Goal: Transaction & Acquisition: Obtain resource

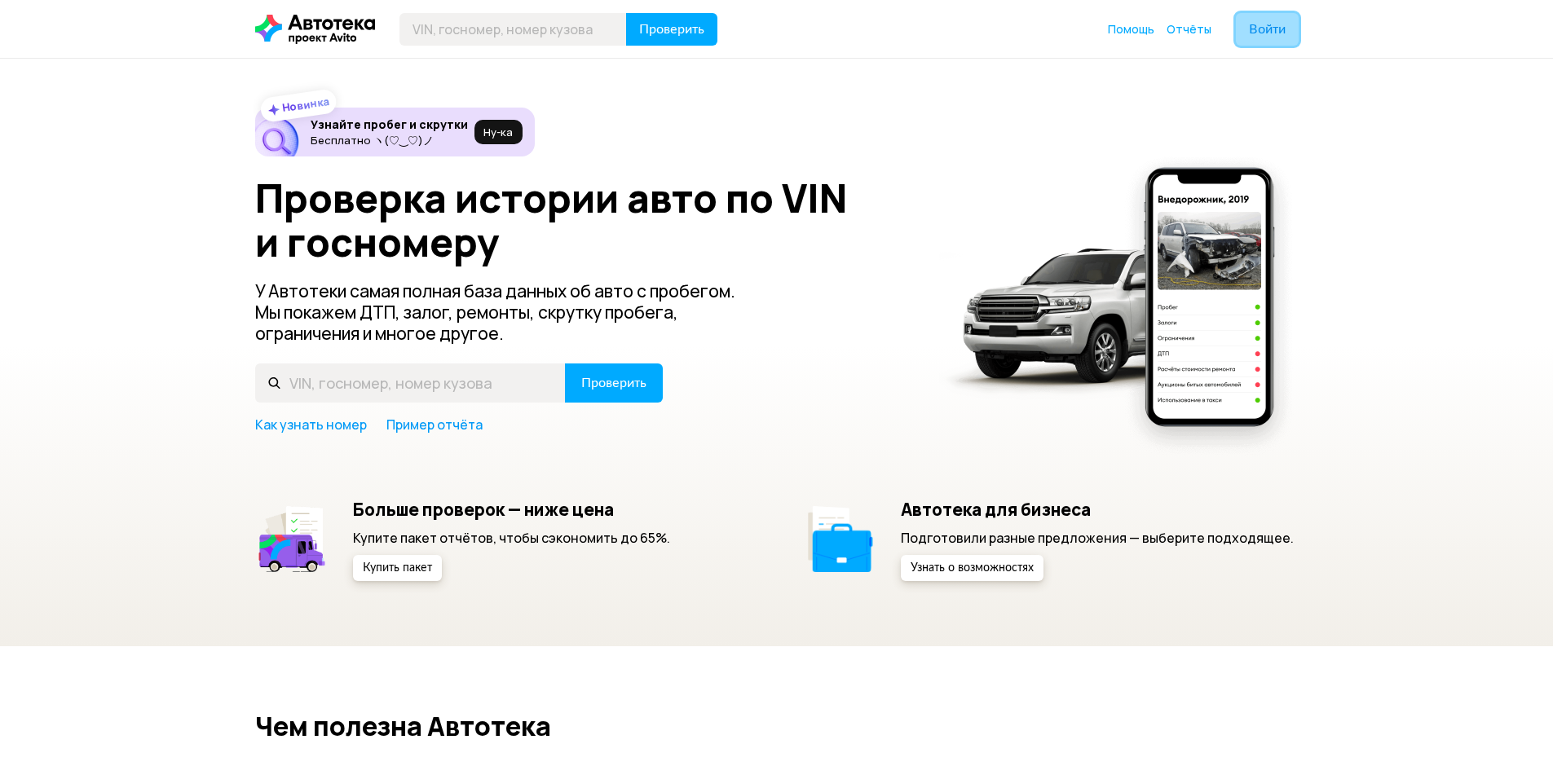
click at [1270, 39] on button "Войти" at bounding box center [1267, 29] width 63 height 33
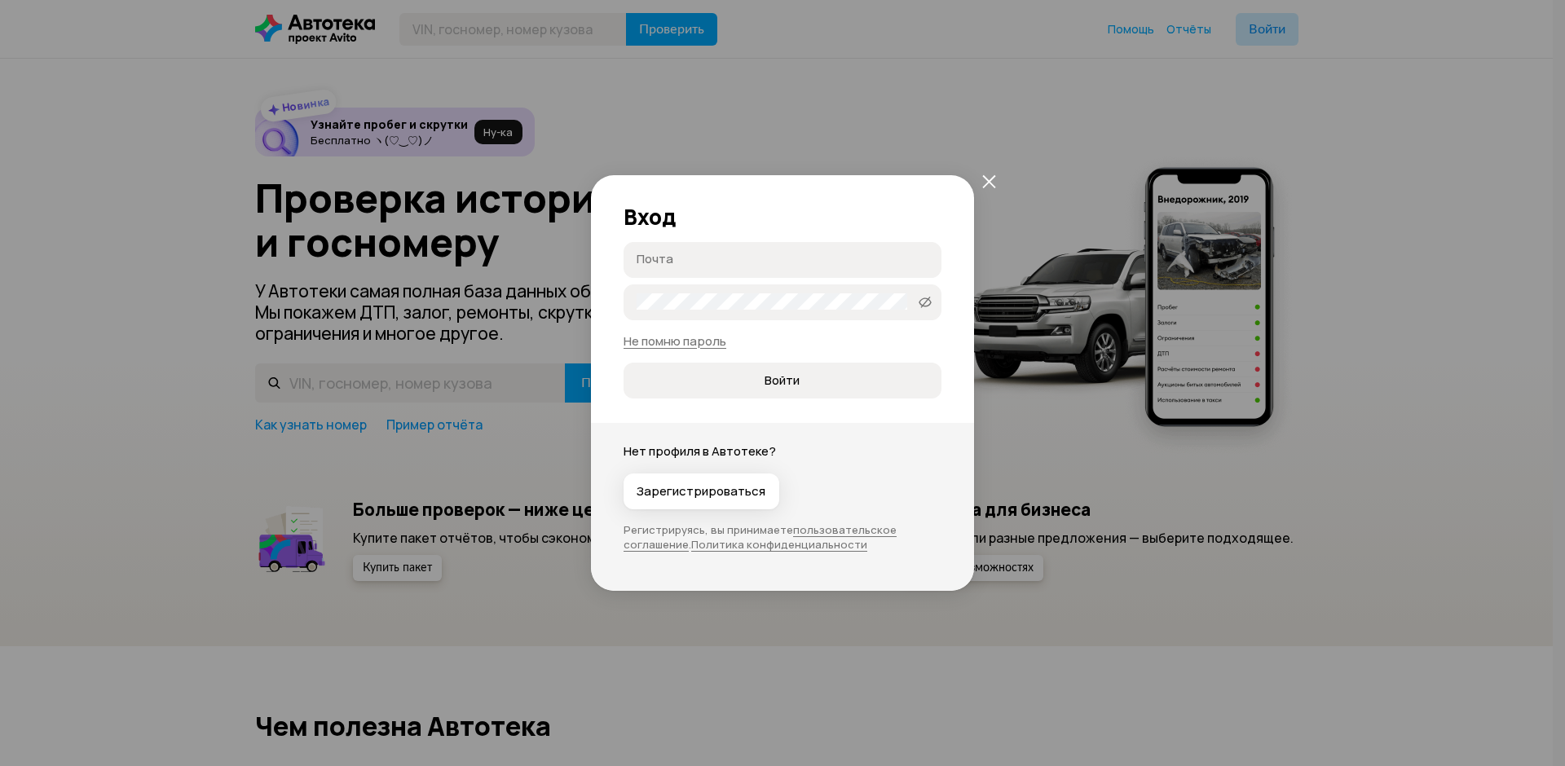
type input "[EMAIL_ADDRESS][DOMAIN_NAME]"
click at [923, 302] on icon at bounding box center [925, 301] width 13 height 16
click at [924, 302] on icon at bounding box center [925, 301] width 13 height 16
click at [690, 383] on span "Войти" at bounding box center [782, 381] width 291 height 16
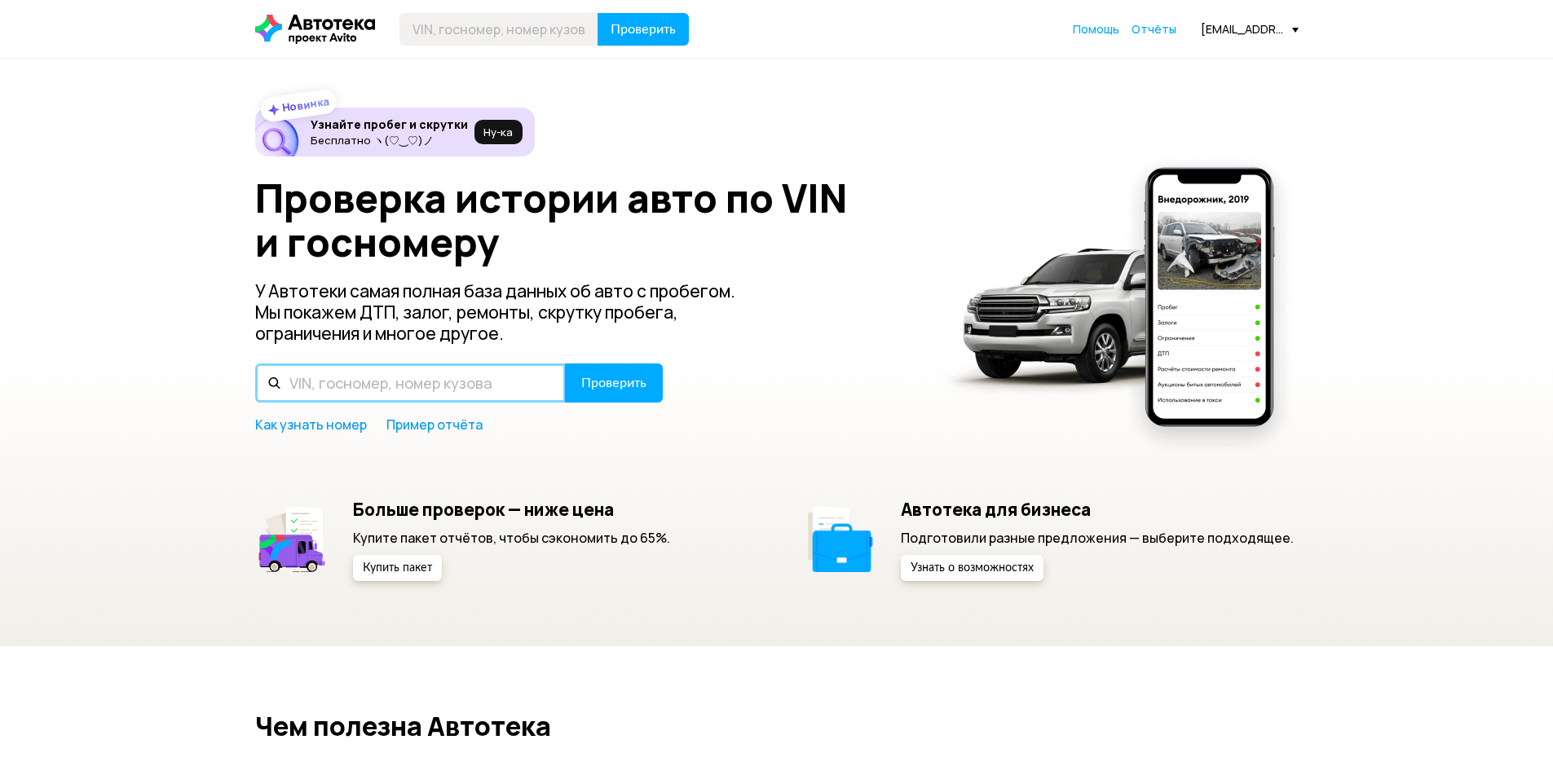
click at [390, 371] on input "text" at bounding box center [410, 383] width 311 height 39
paste input "[US_VEHICLE_IDENTIFICATION_NUMBER]"
type input "[US_VEHICLE_IDENTIFICATION_NUMBER]"
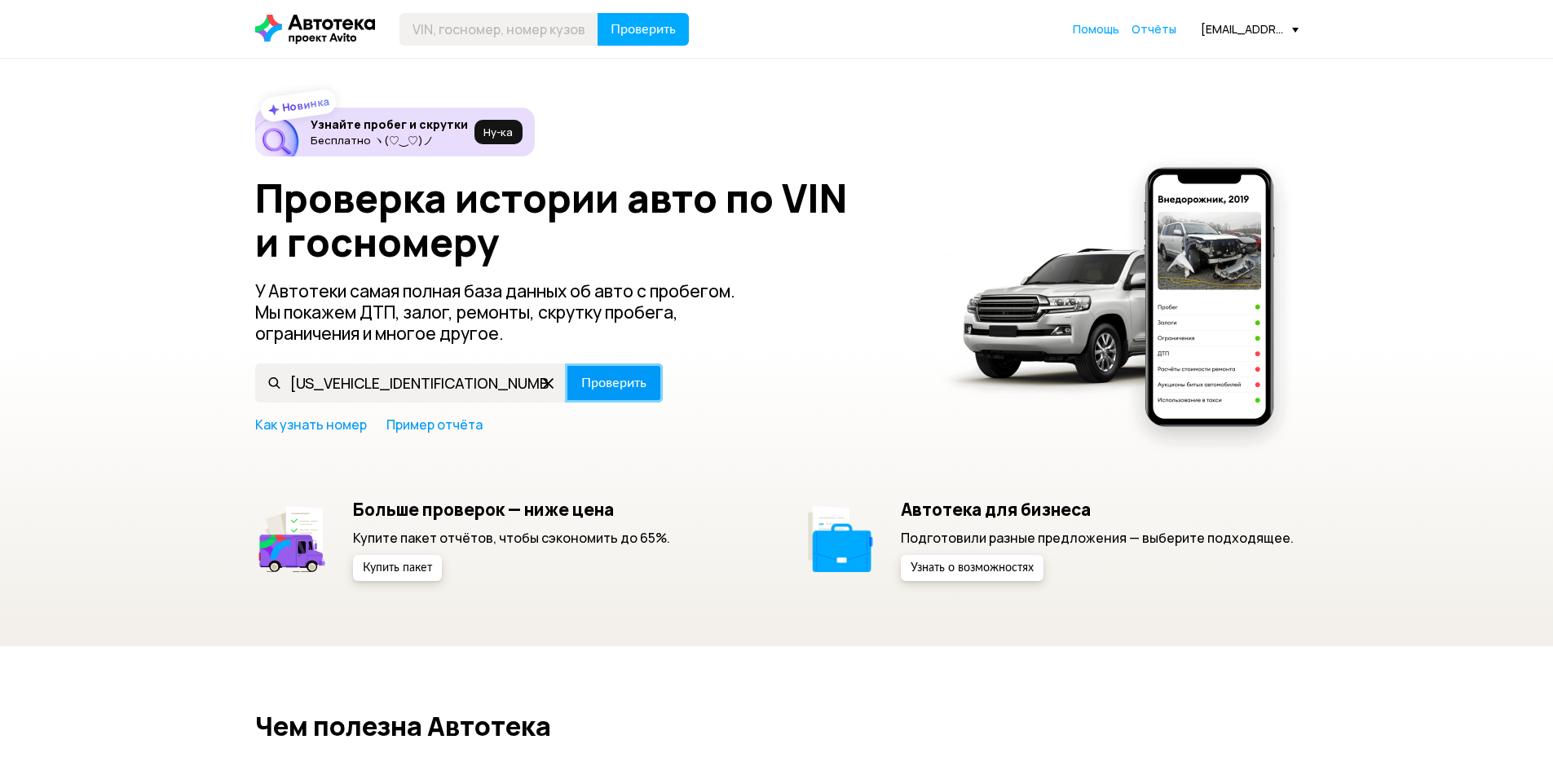
click at [594, 384] on span "Проверить" at bounding box center [613, 383] width 65 height 13
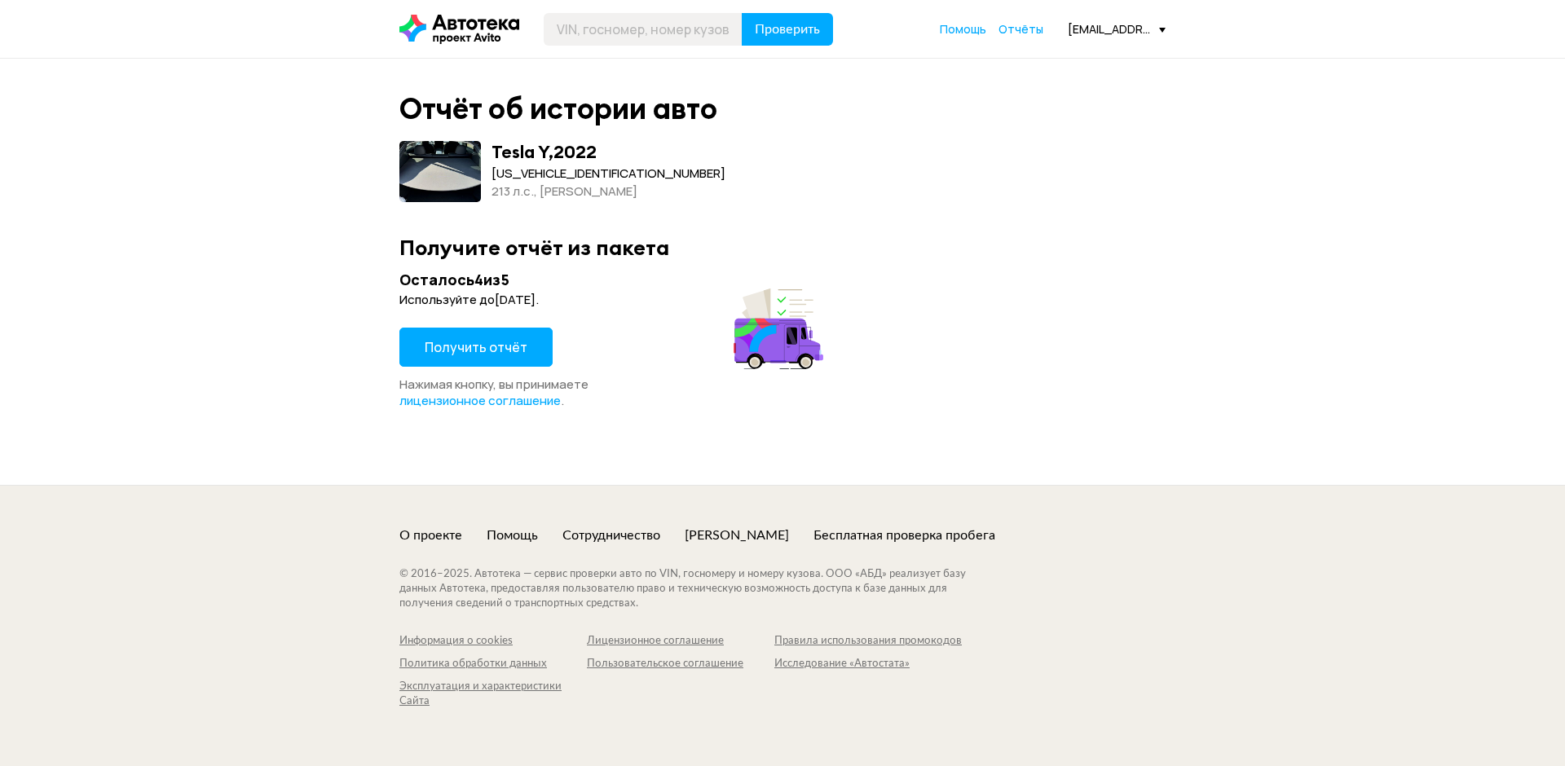
click at [465, 348] on span "Получить отчёт" at bounding box center [476, 347] width 103 height 18
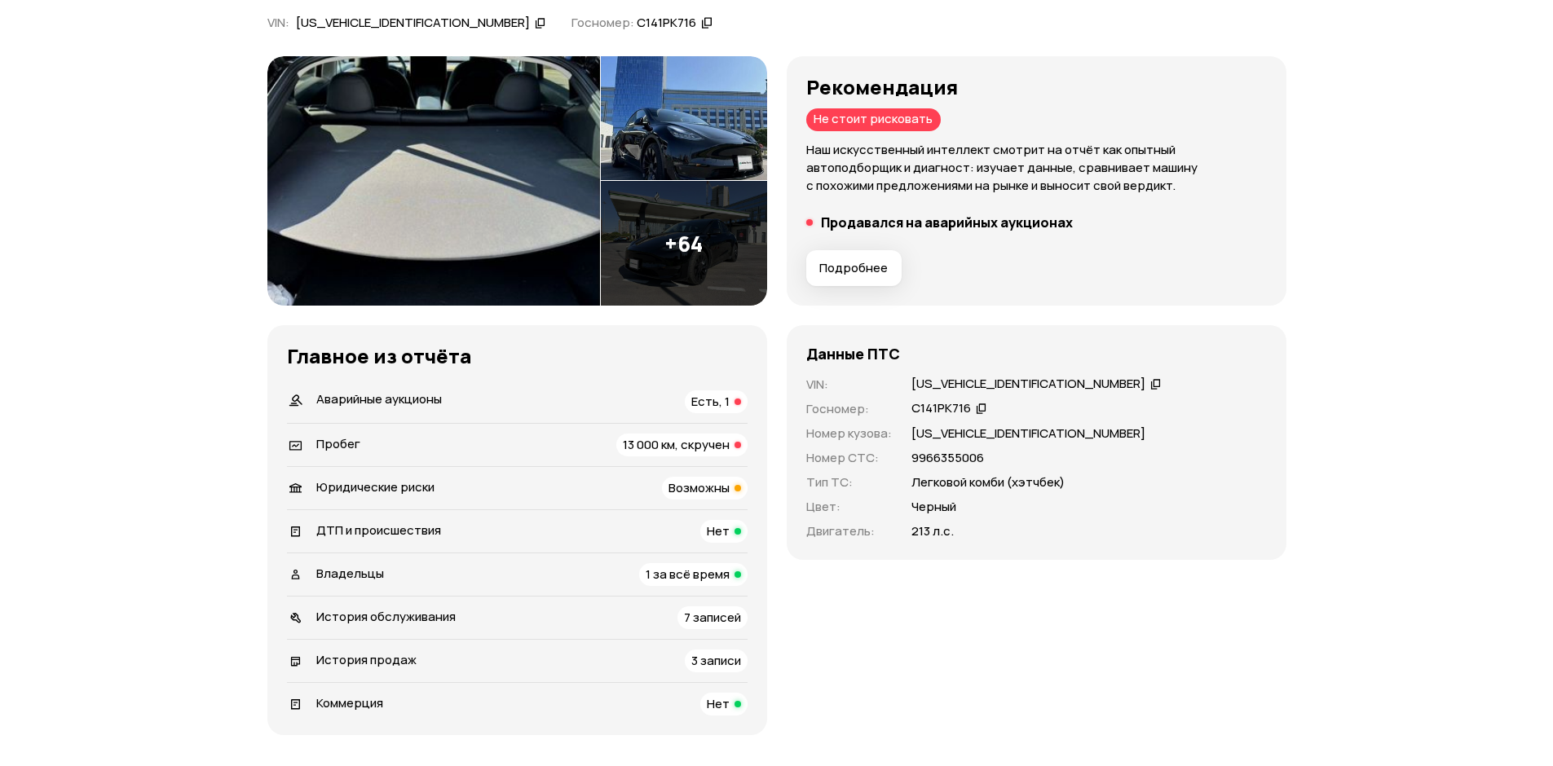
scroll to position [408, 0]
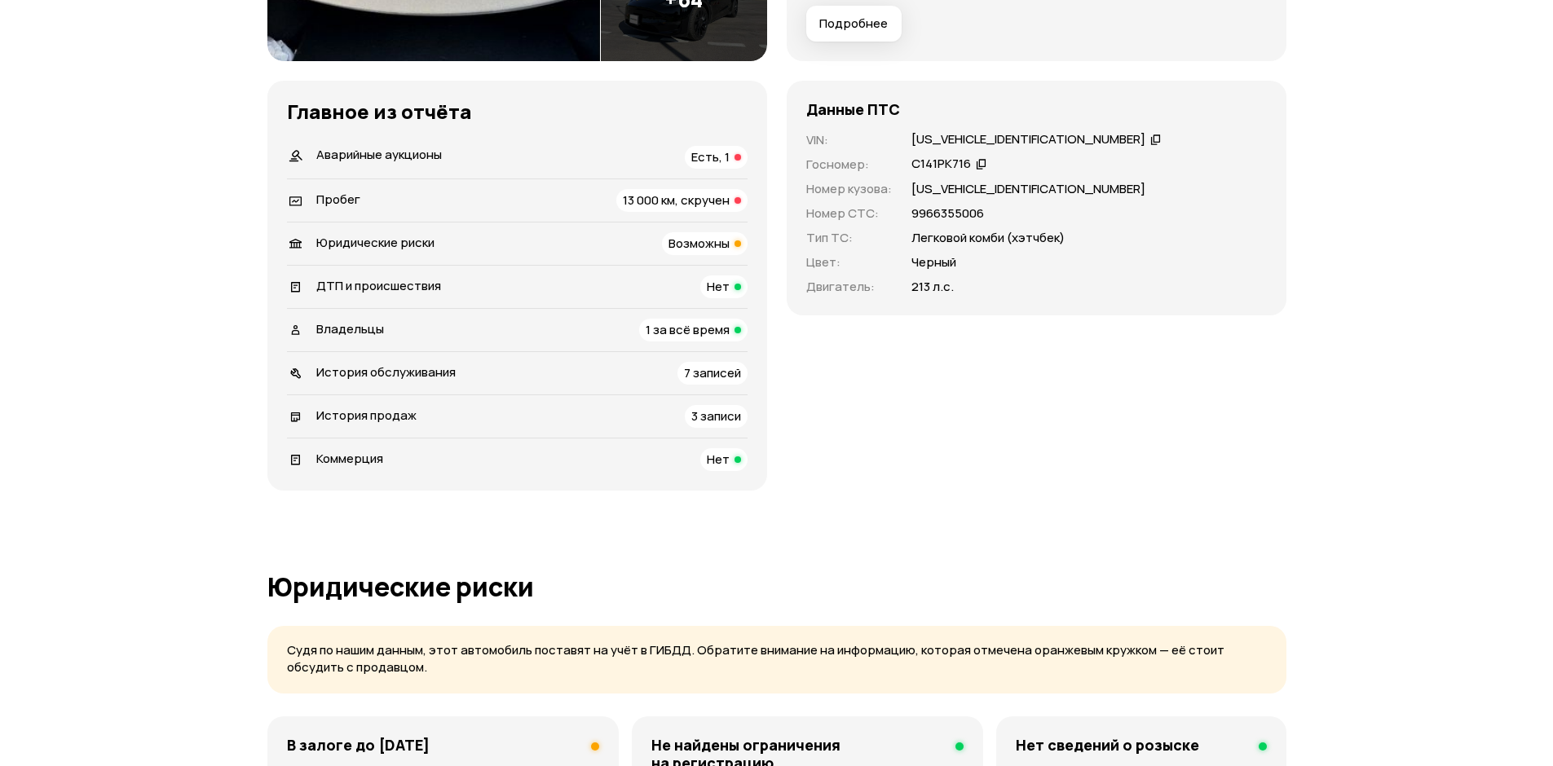
click at [712, 163] on span "Есть, 1" at bounding box center [710, 156] width 38 height 17
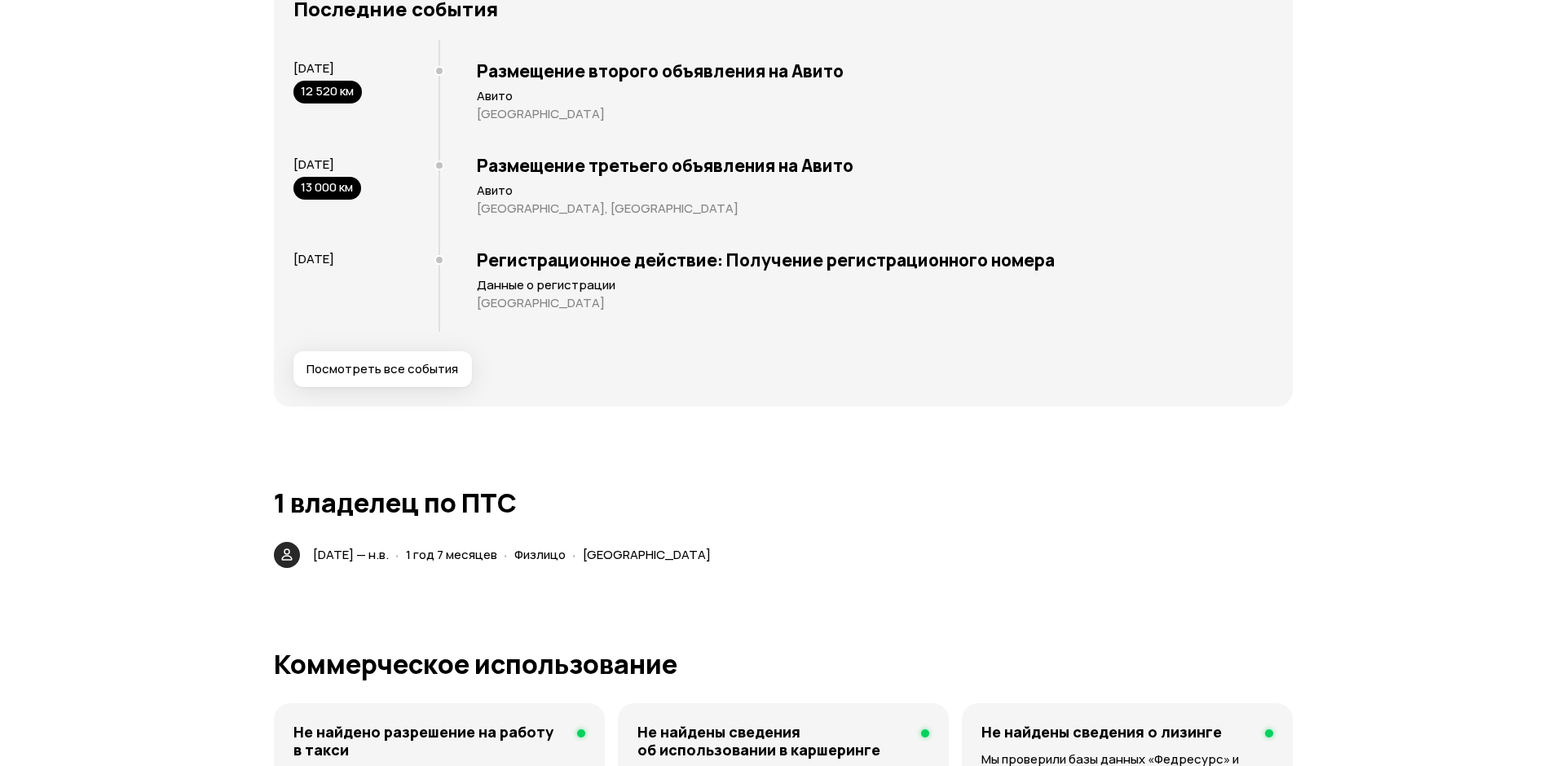
scroll to position [2924, 0]
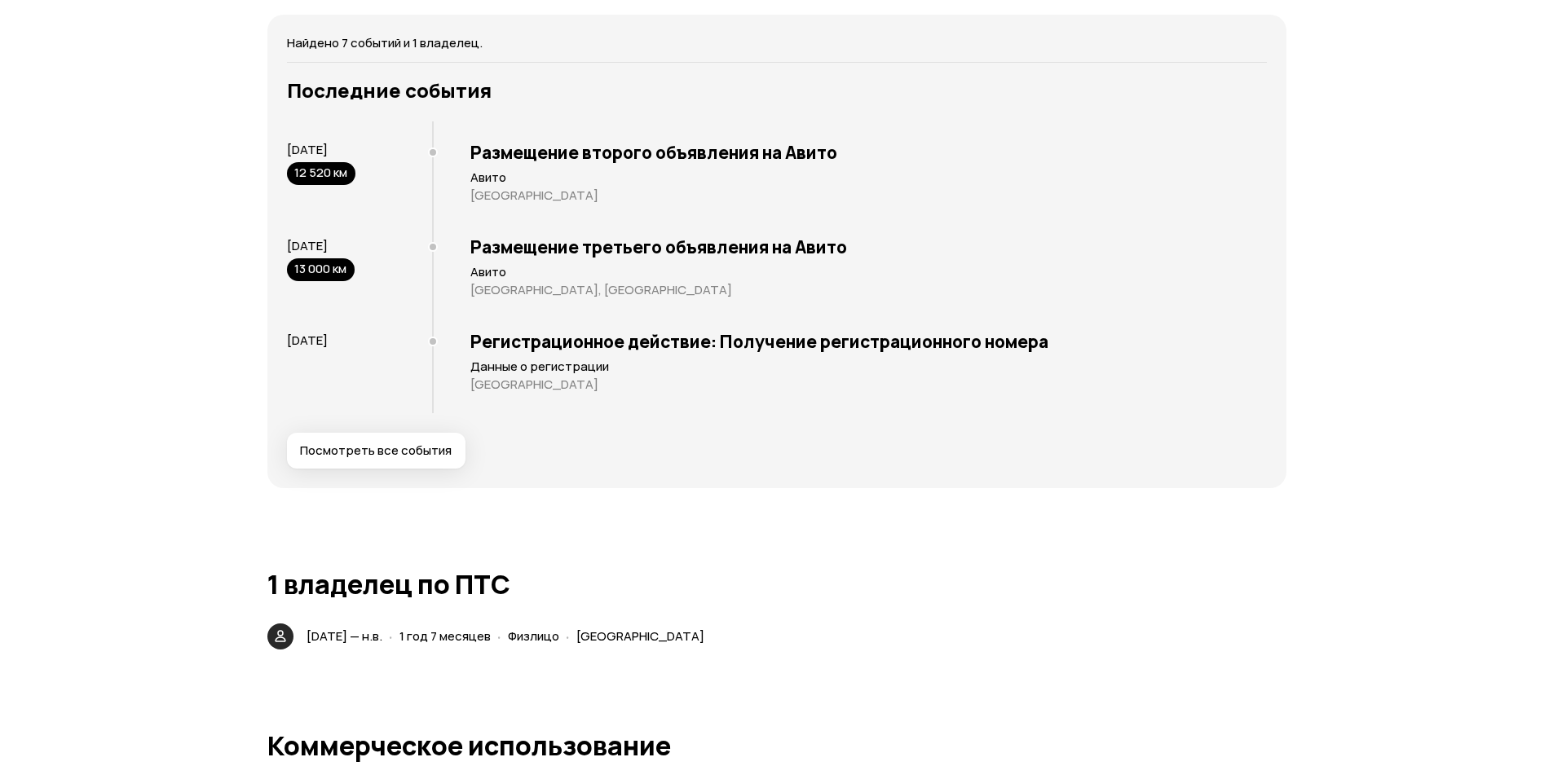
click at [392, 462] on button "Посмотреть все события" at bounding box center [376, 451] width 179 height 36
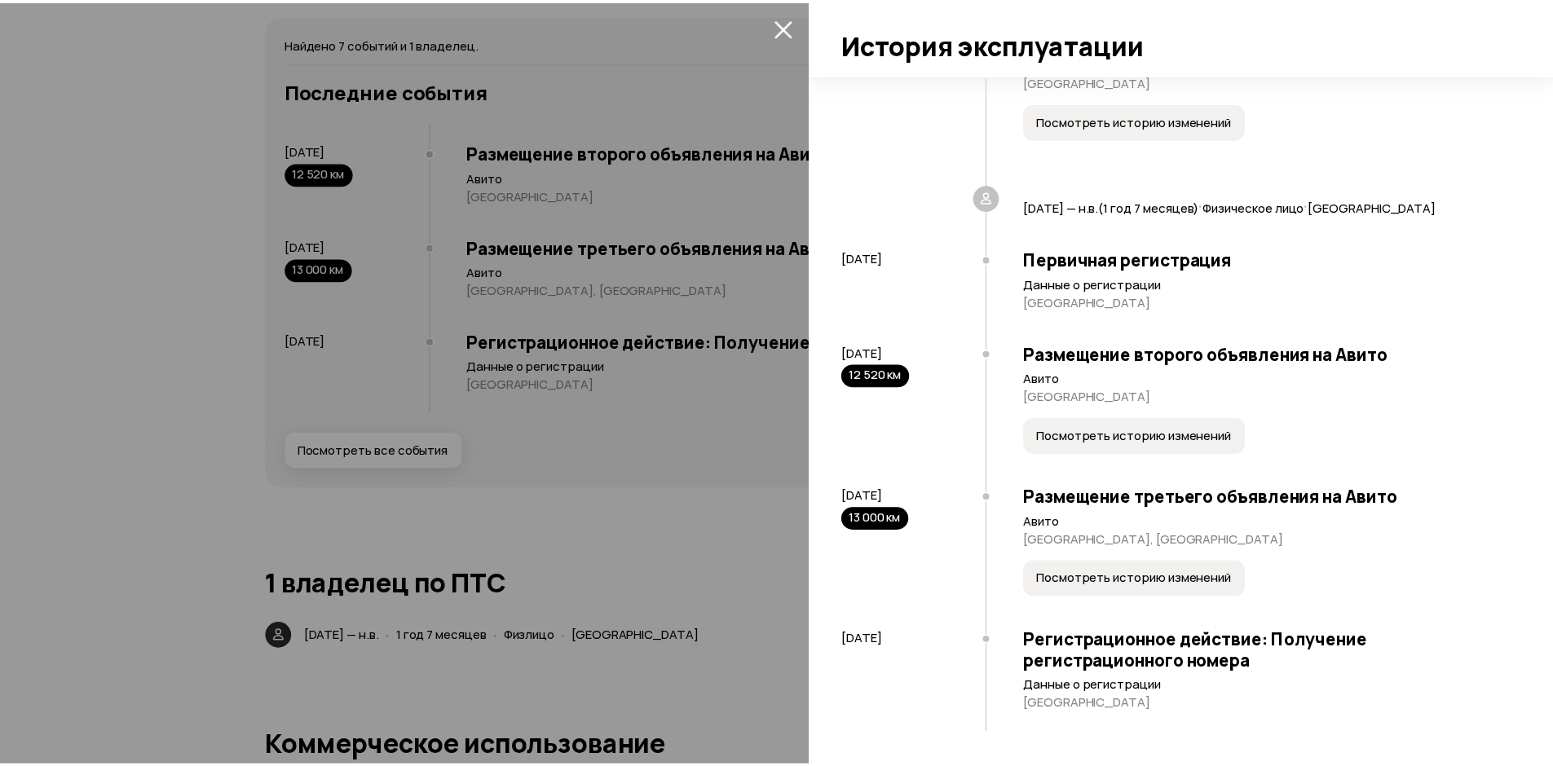
scroll to position [131, 0]
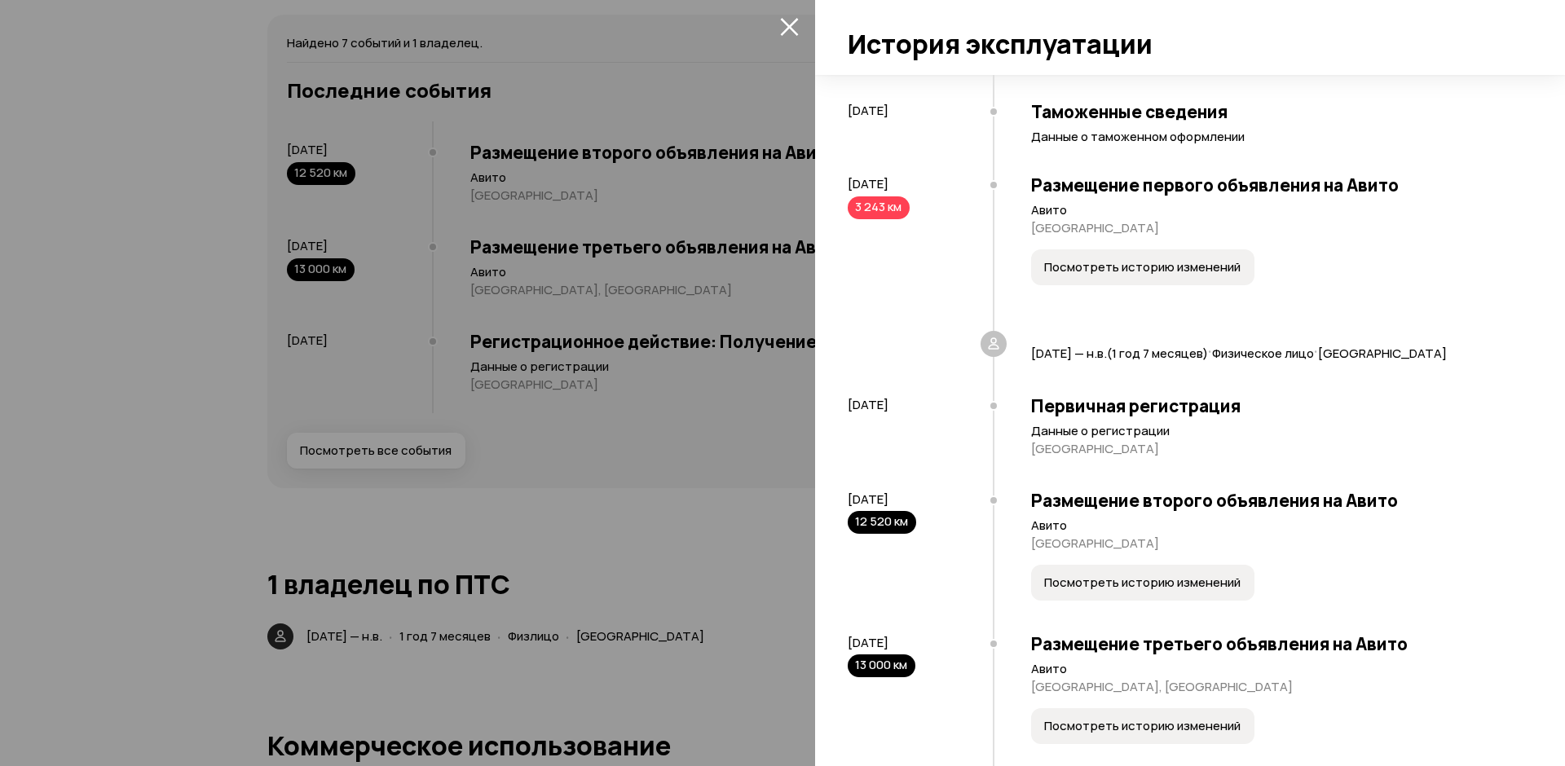
click at [794, 23] on icon "закрыть" at bounding box center [789, 27] width 18 height 18
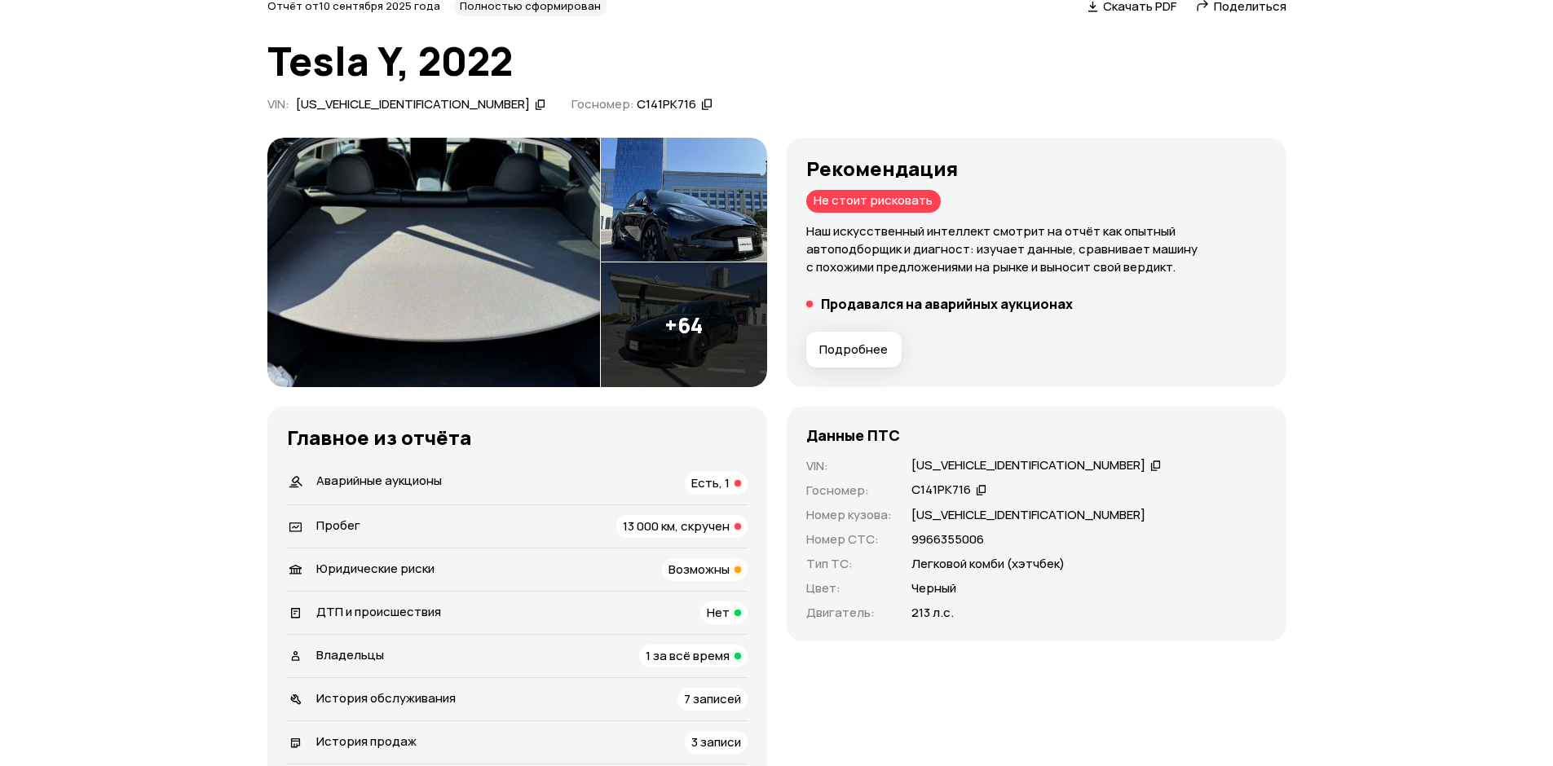
scroll to position [0, 0]
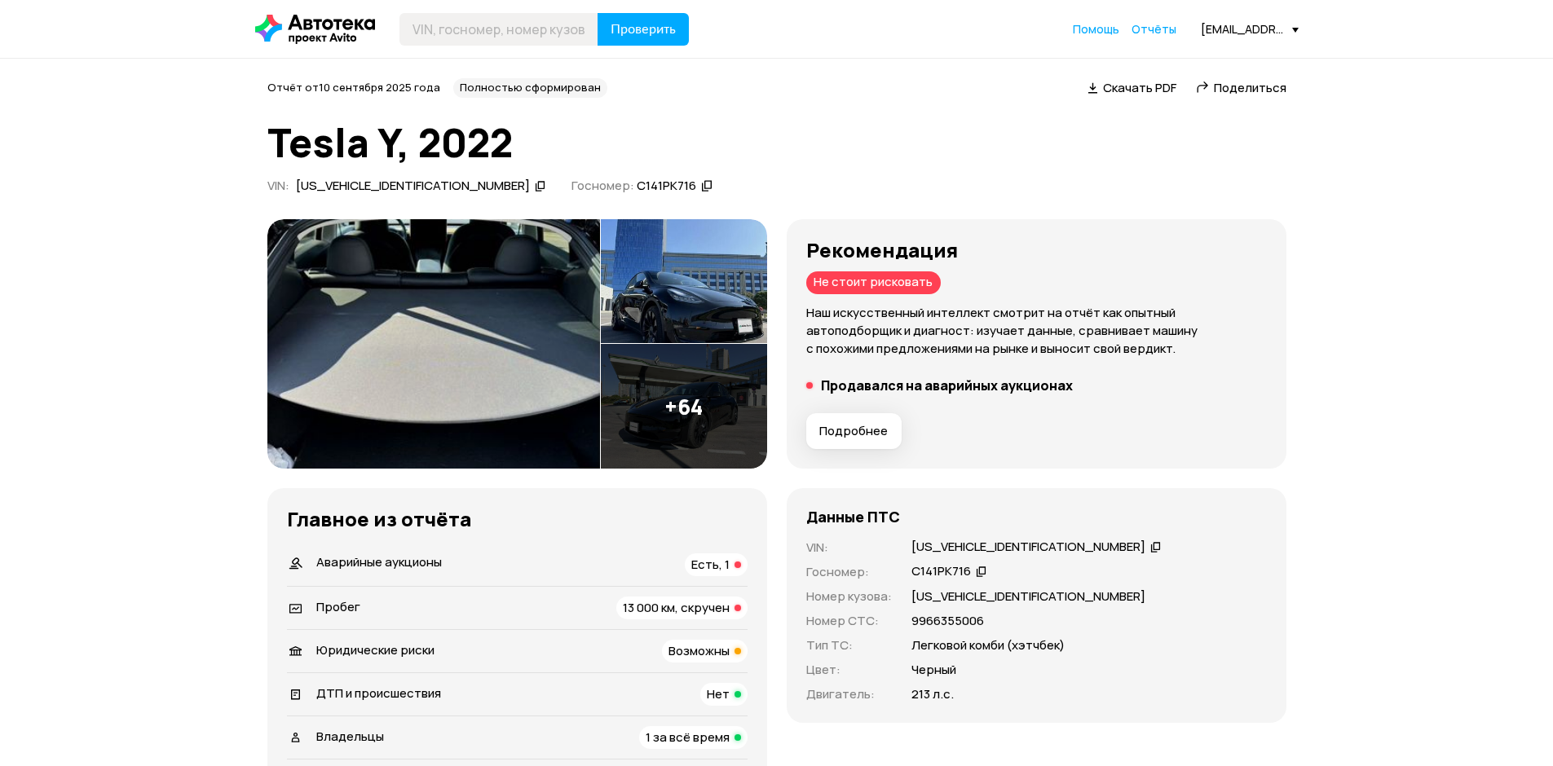
click at [1121, 83] on span "Скачать PDF" at bounding box center [1139, 87] width 73 height 17
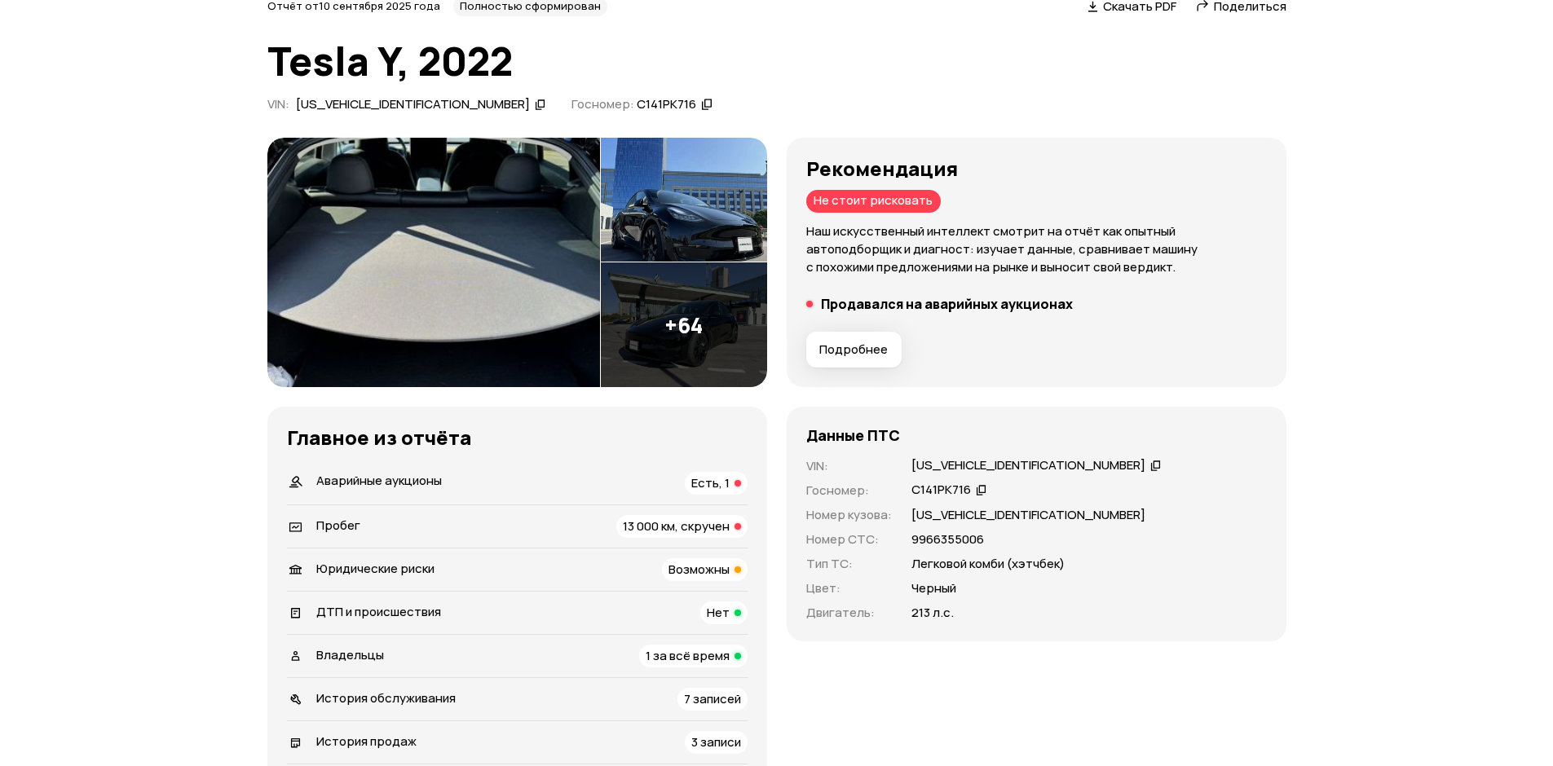
scroll to position [326, 0]
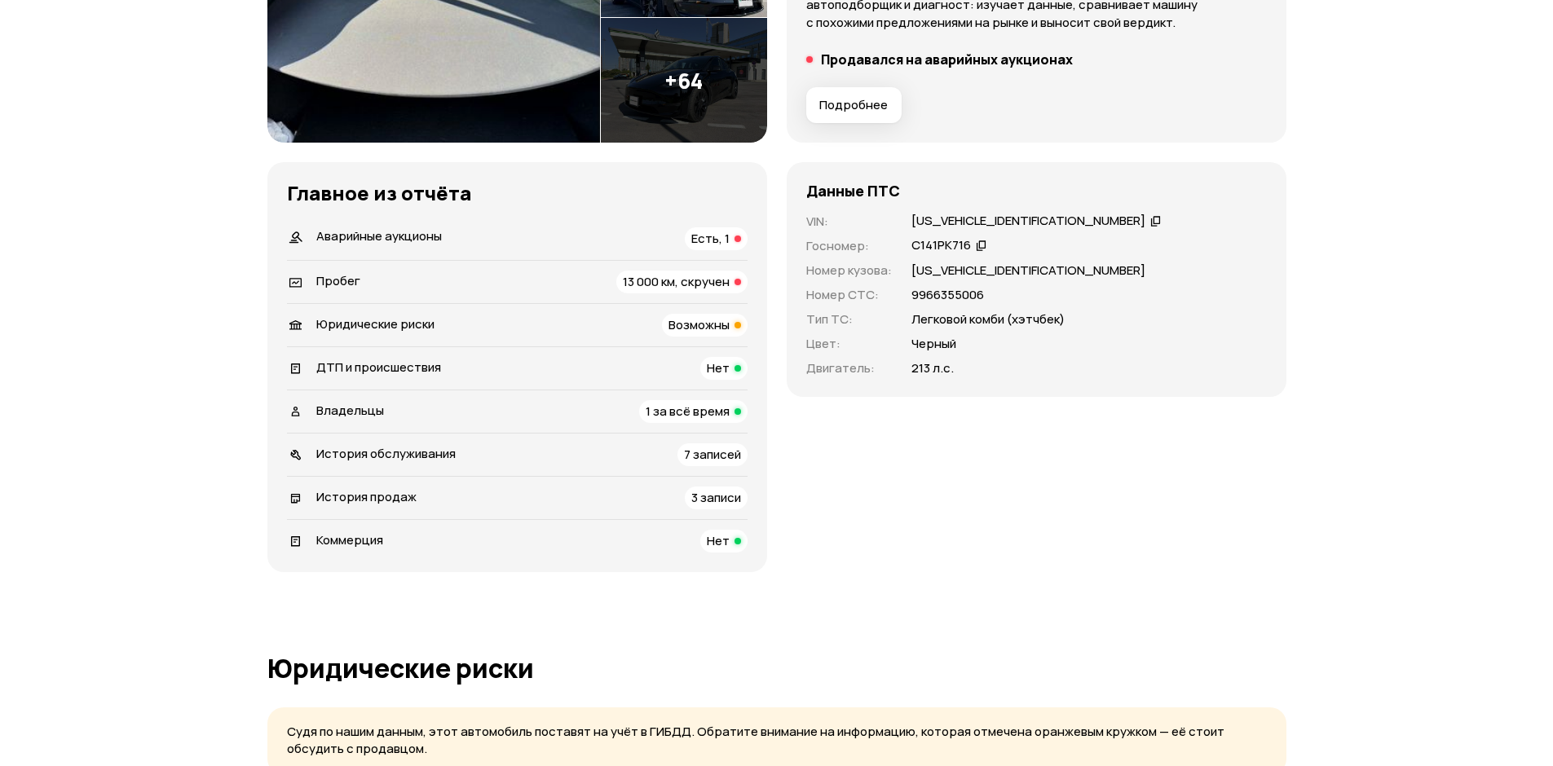
click at [684, 322] on span "Возможны" at bounding box center [698, 324] width 61 height 17
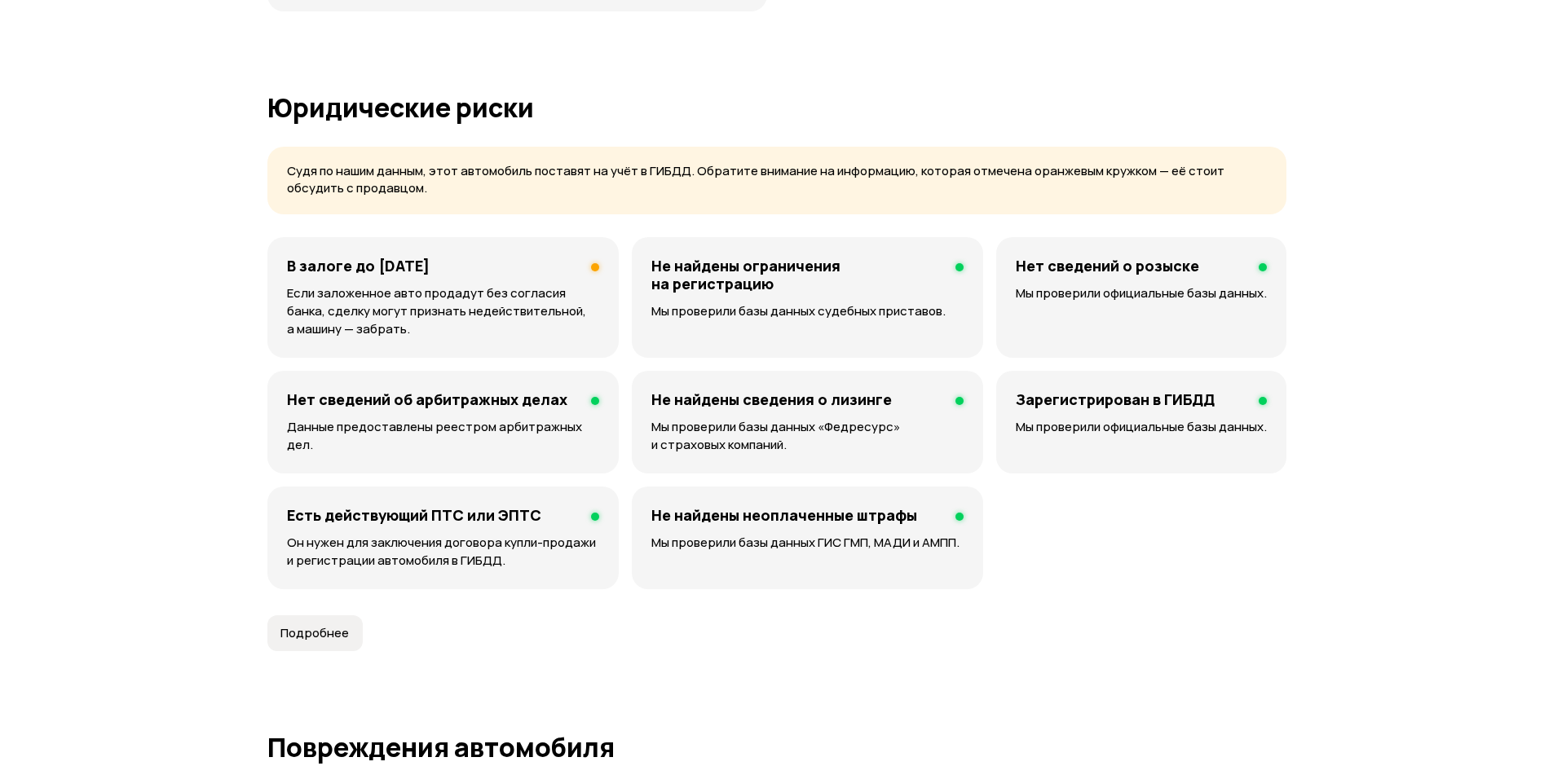
scroll to position [980, 0]
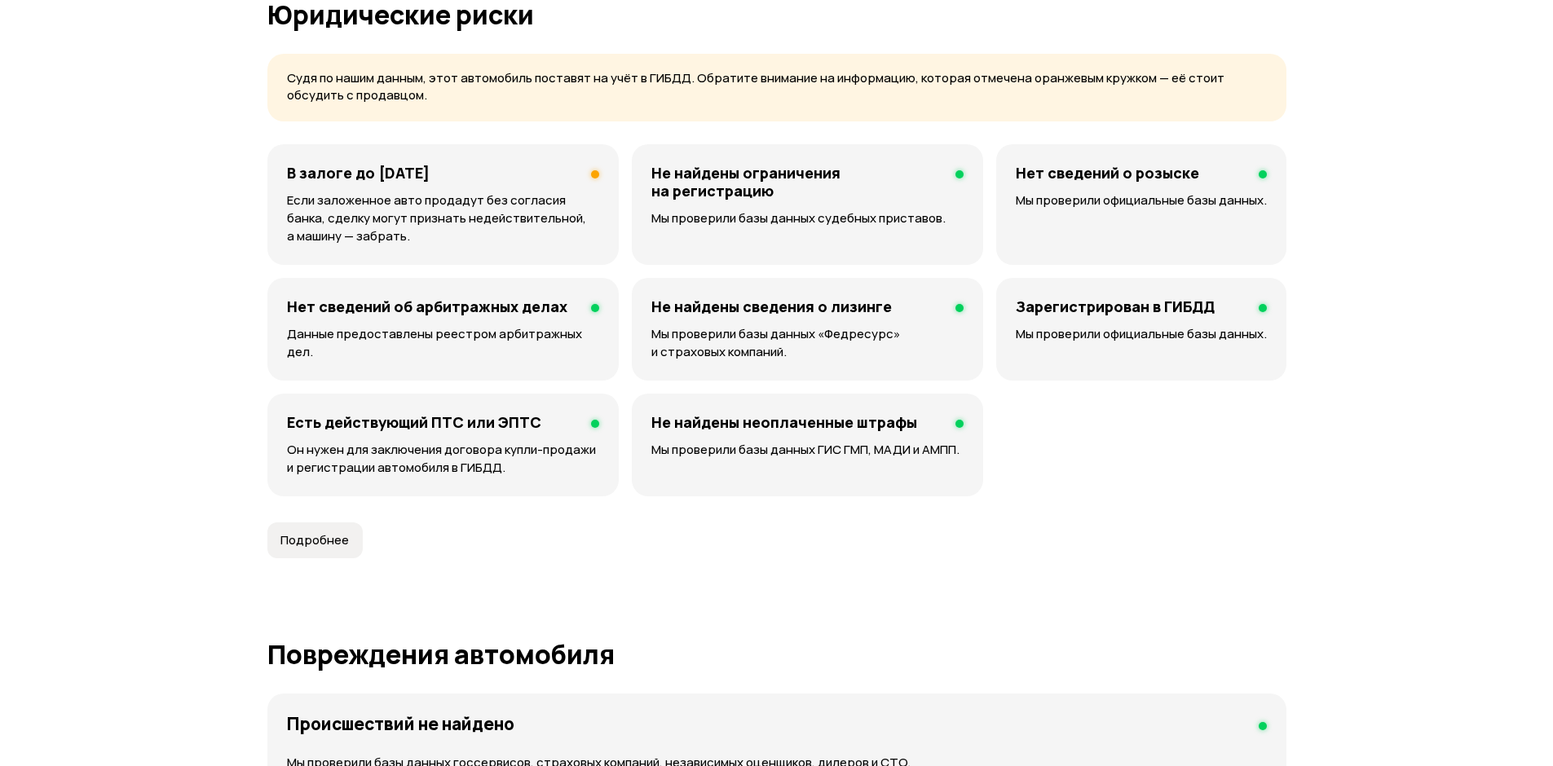
click at [359, 165] on h4 "В залоге до [DATE]" at bounding box center [358, 173] width 143 height 18
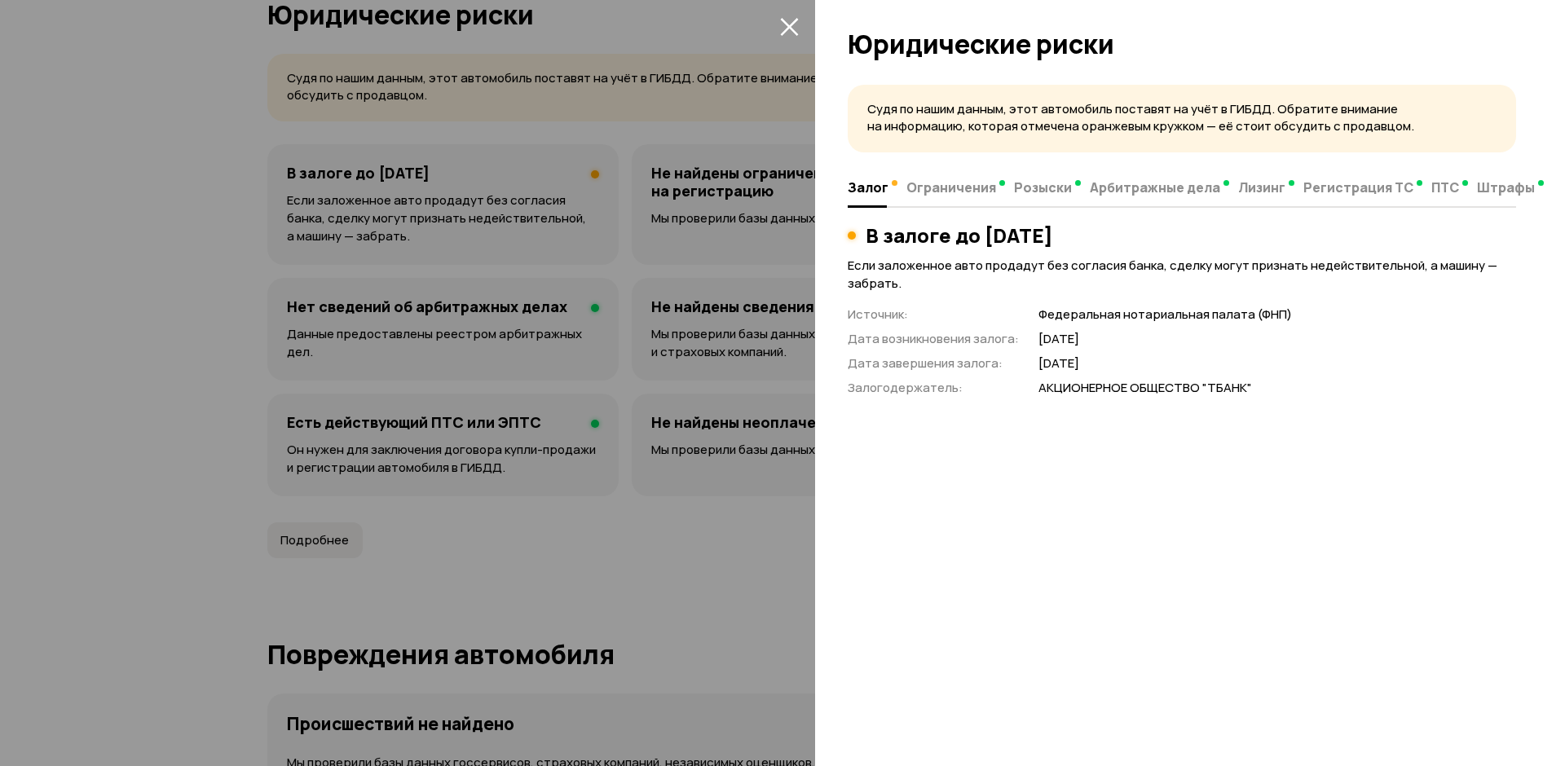
click at [797, 20] on icon "закрыть" at bounding box center [789, 26] width 19 height 19
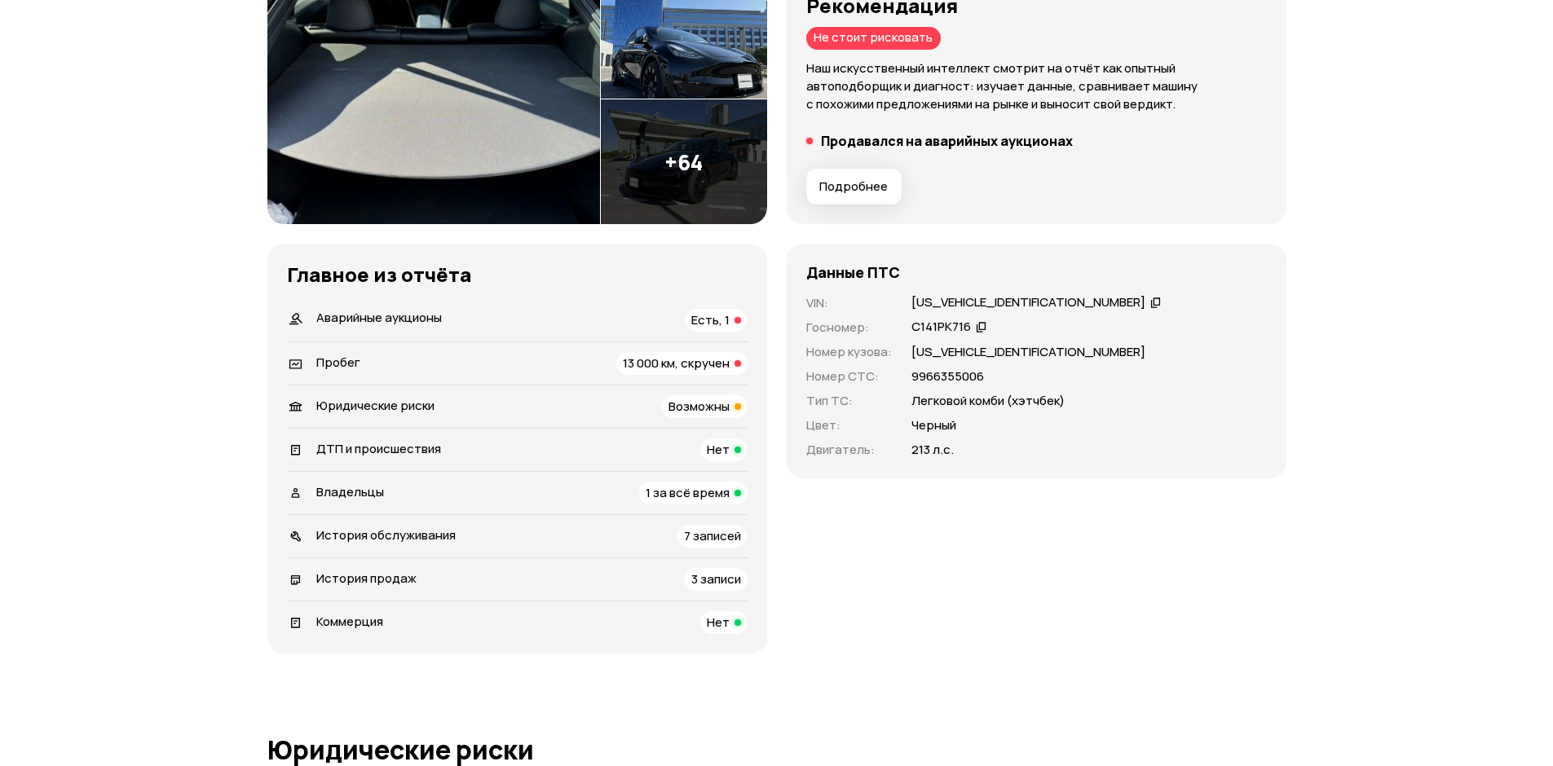
scroll to position [0, 0]
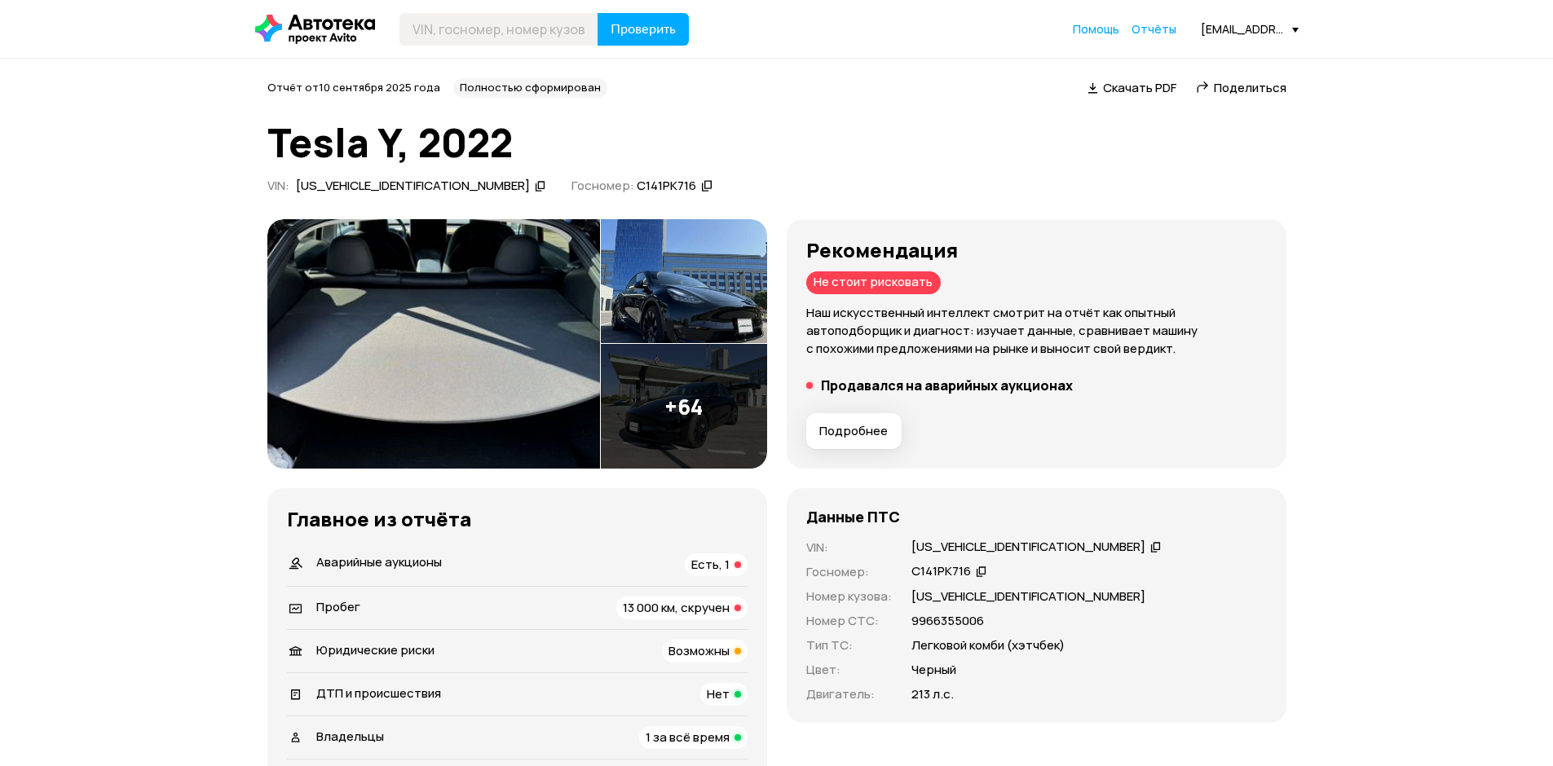
click at [473, 365] on img at bounding box center [433, 344] width 333 height 250
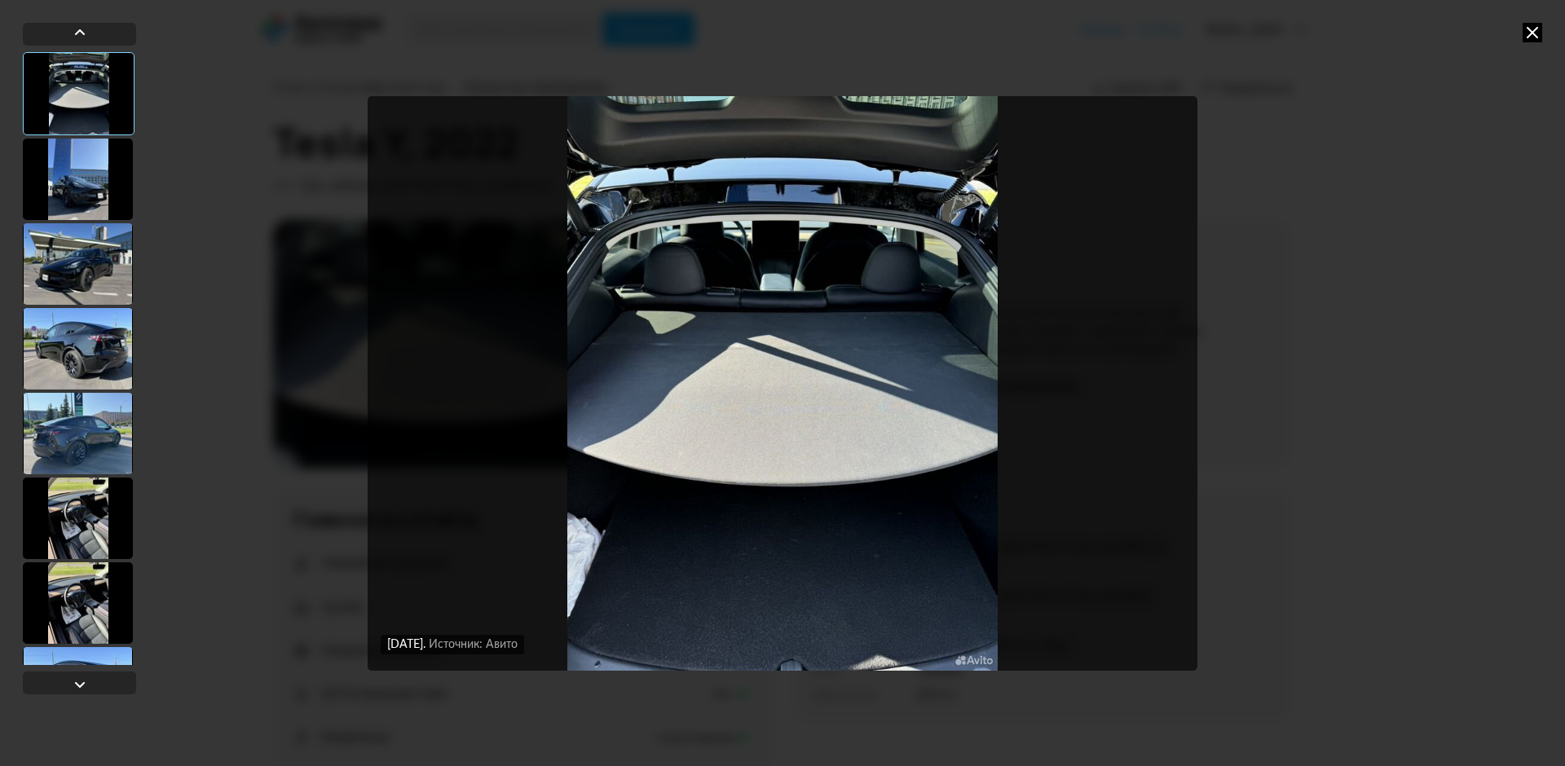
click at [90, 185] on div at bounding box center [78, 180] width 110 height 82
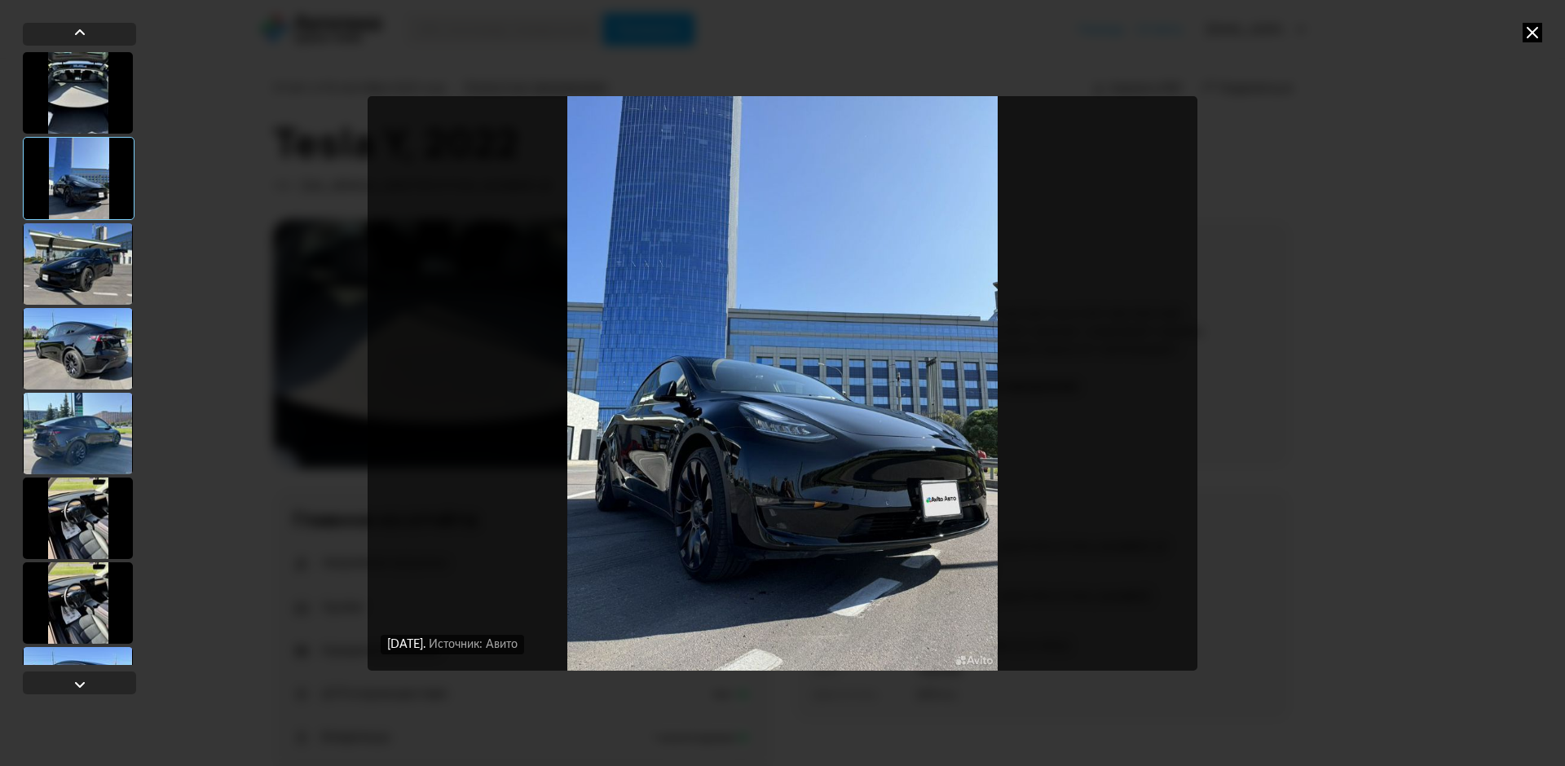
click at [97, 271] on div at bounding box center [78, 264] width 110 height 82
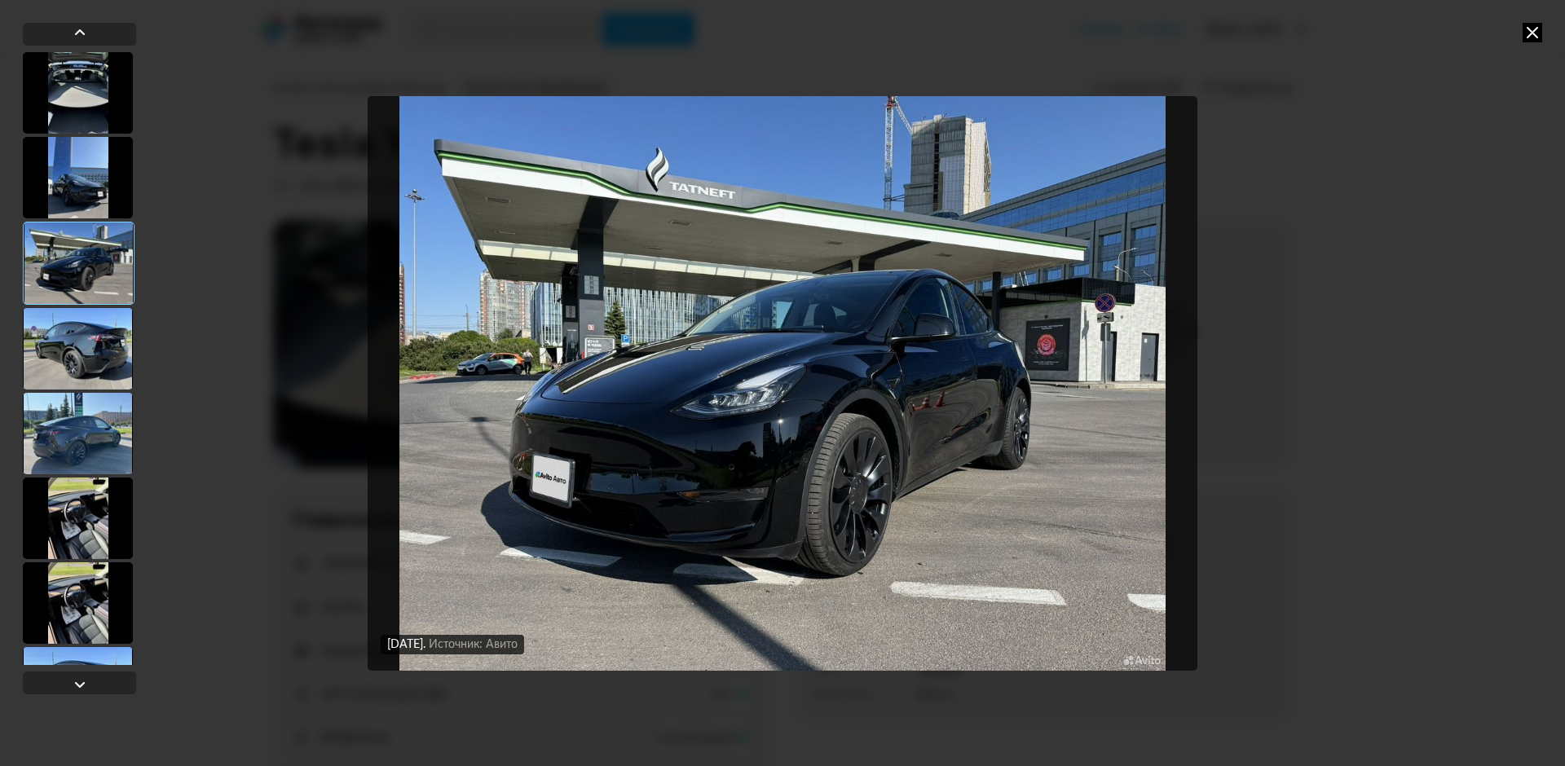
click at [1537, 35] on icon at bounding box center [1533, 33] width 20 height 20
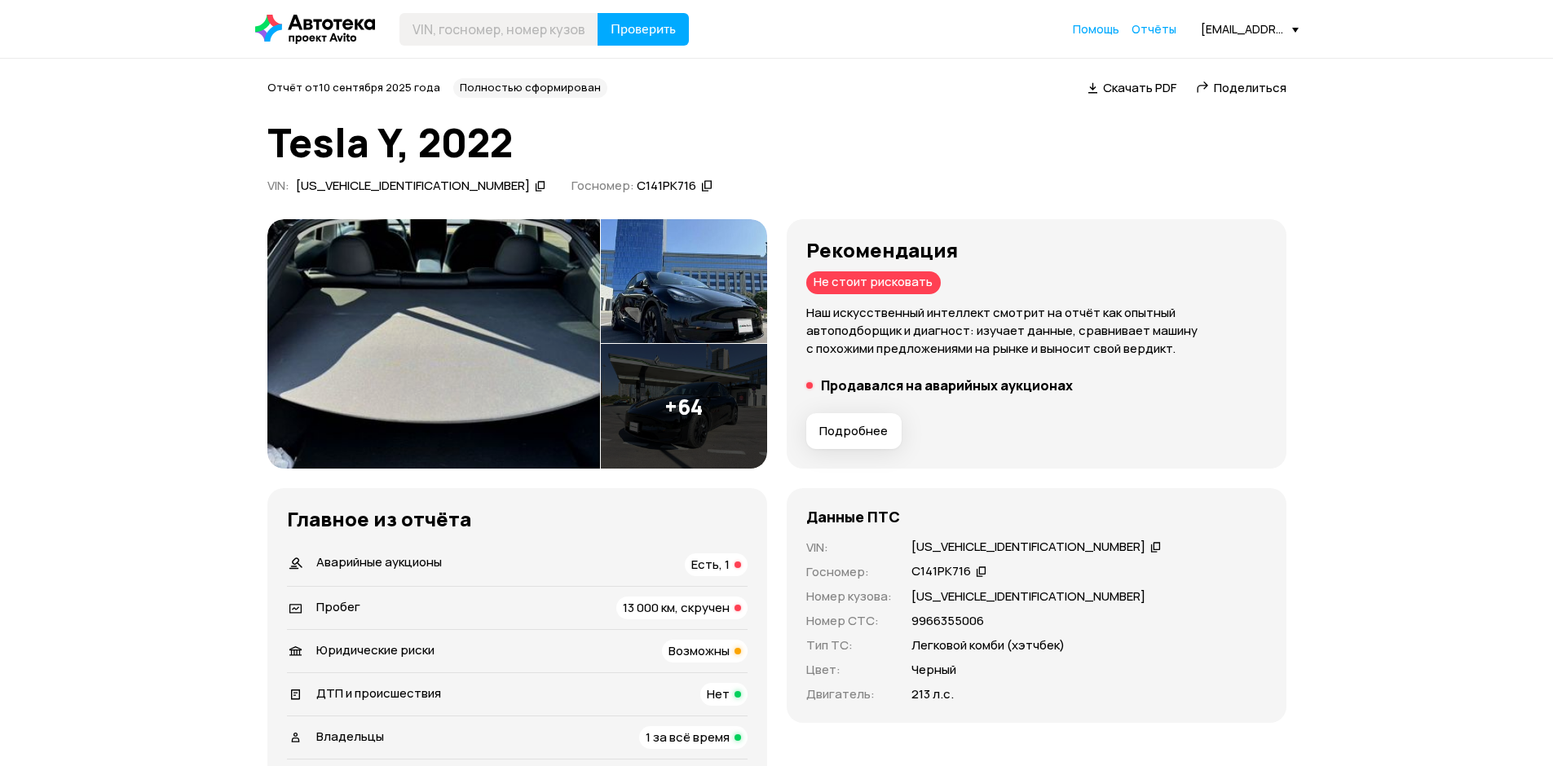
scroll to position [489, 0]
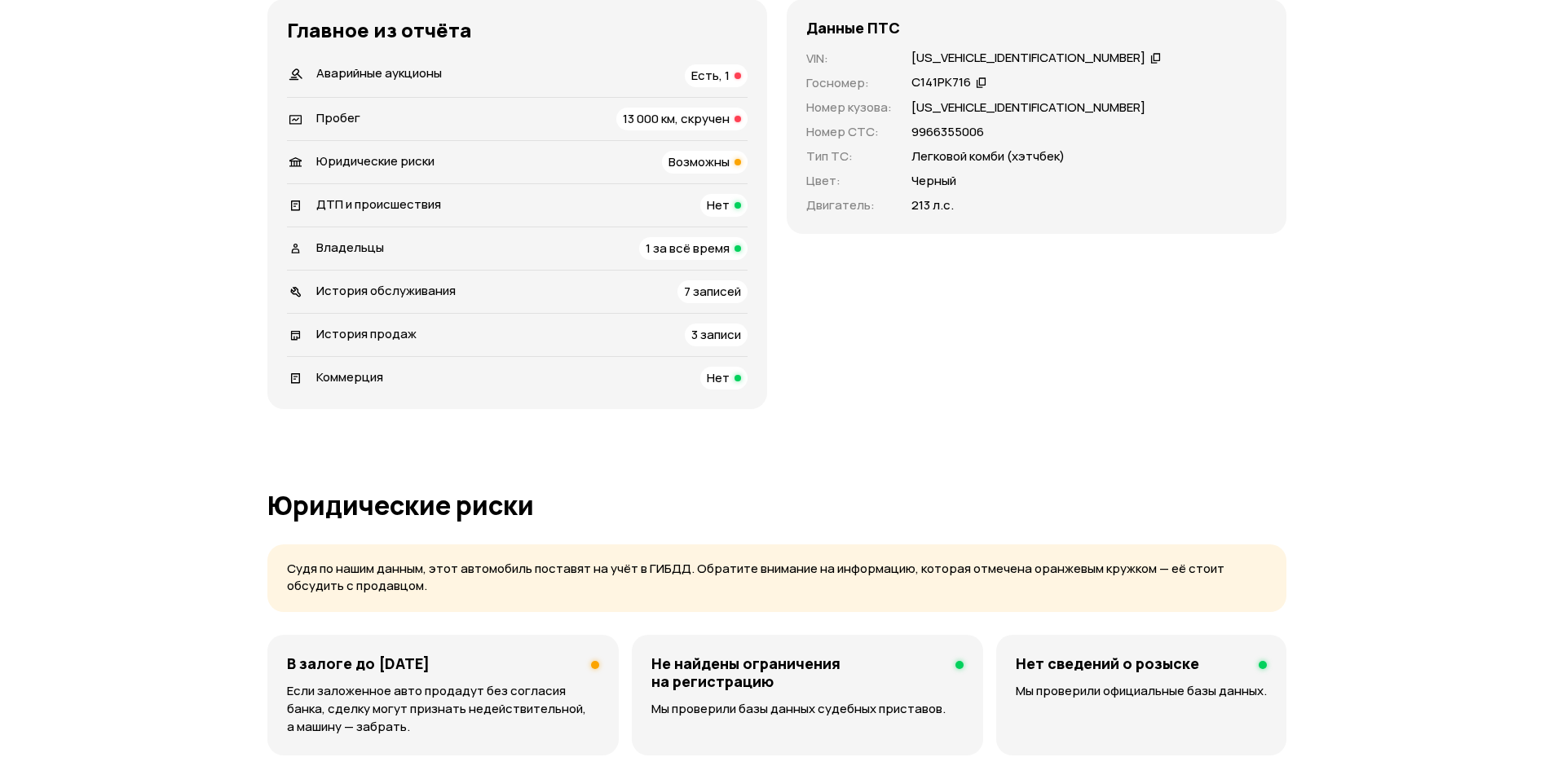
click at [686, 160] on span "Возможны" at bounding box center [698, 161] width 61 height 17
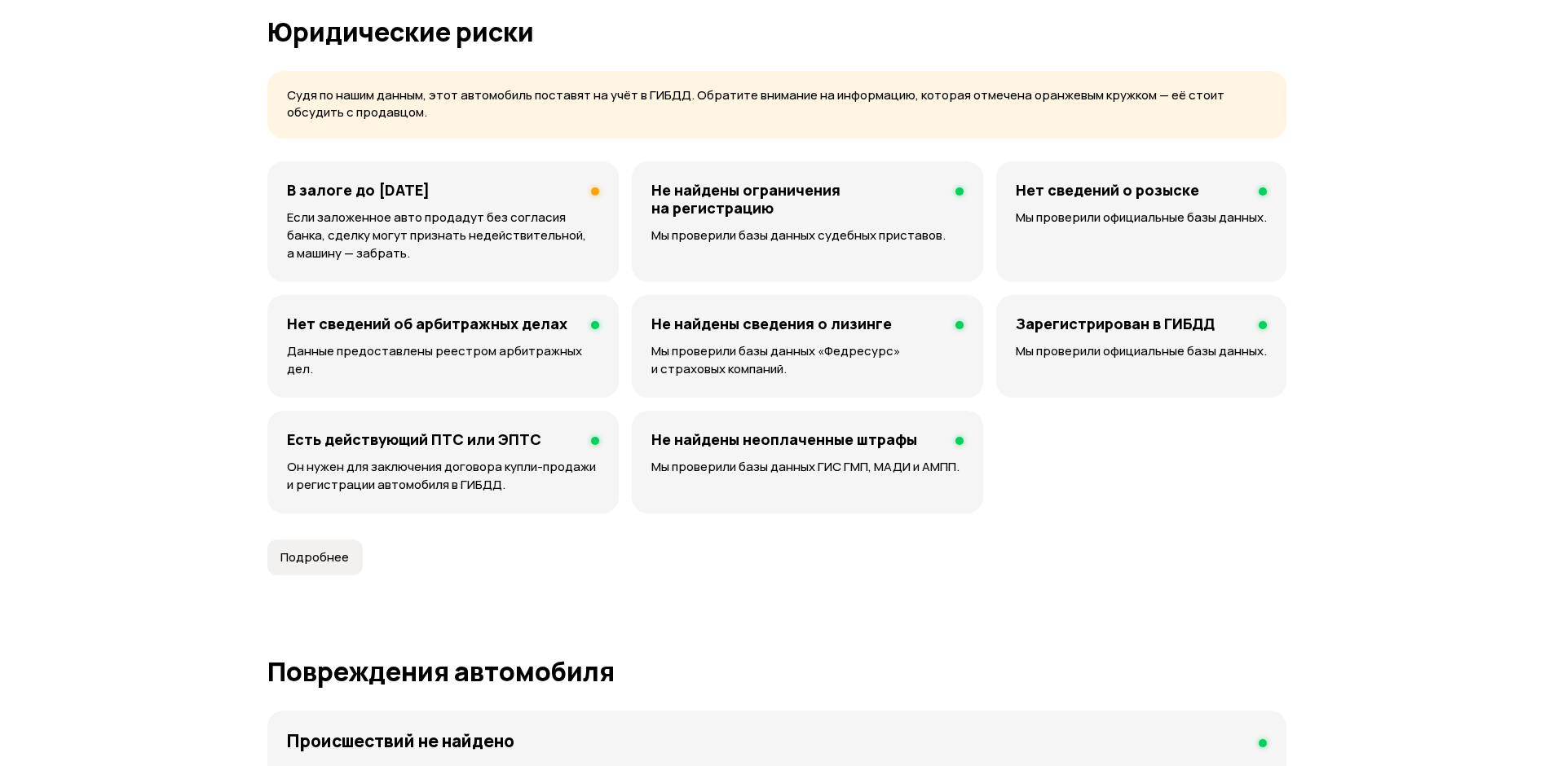
scroll to position [980, 0]
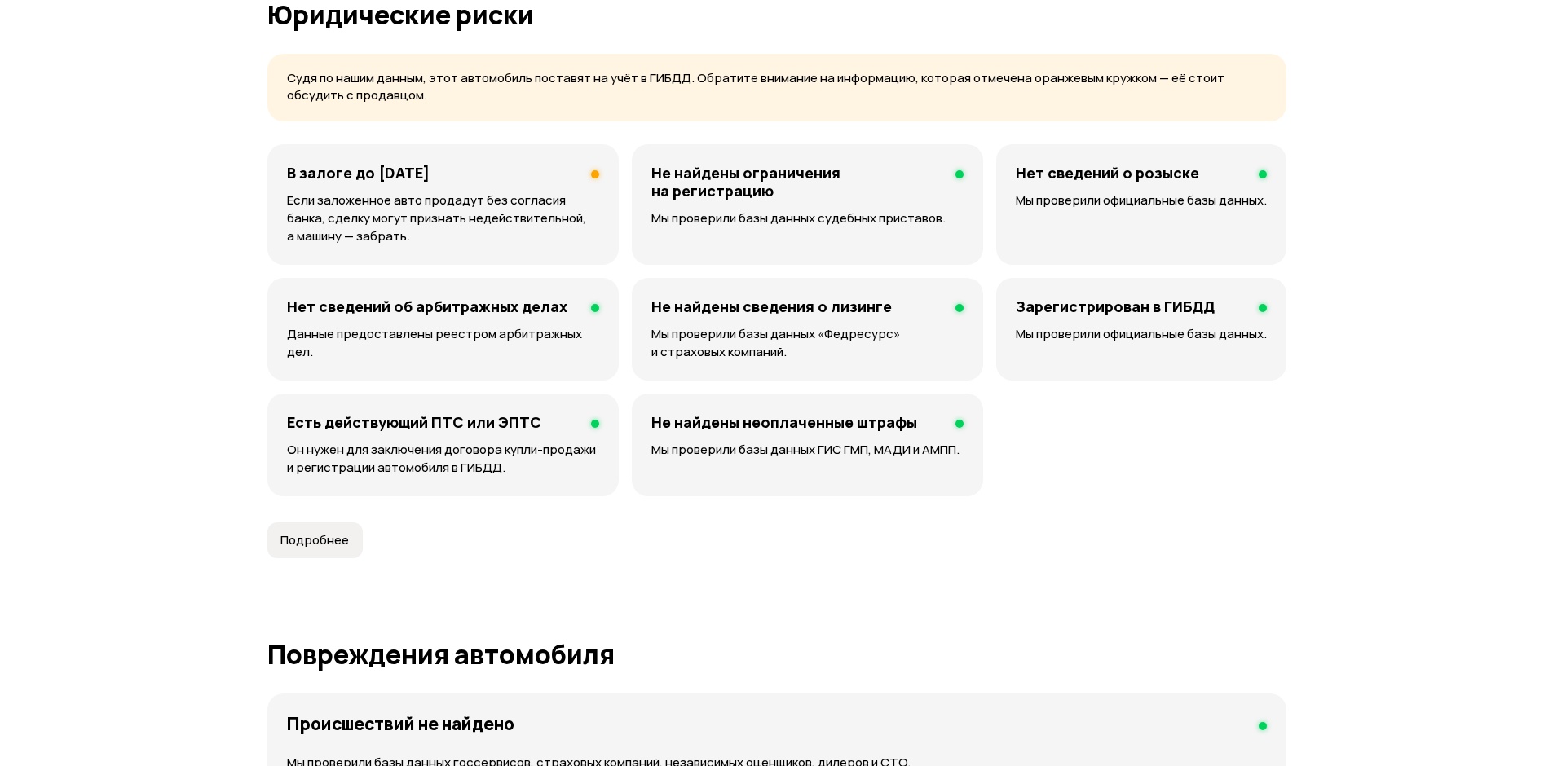
click at [575, 208] on p "Если заложенное авто продадут без согласия банка, сделку могут признать недейст…" at bounding box center [443, 219] width 312 height 54
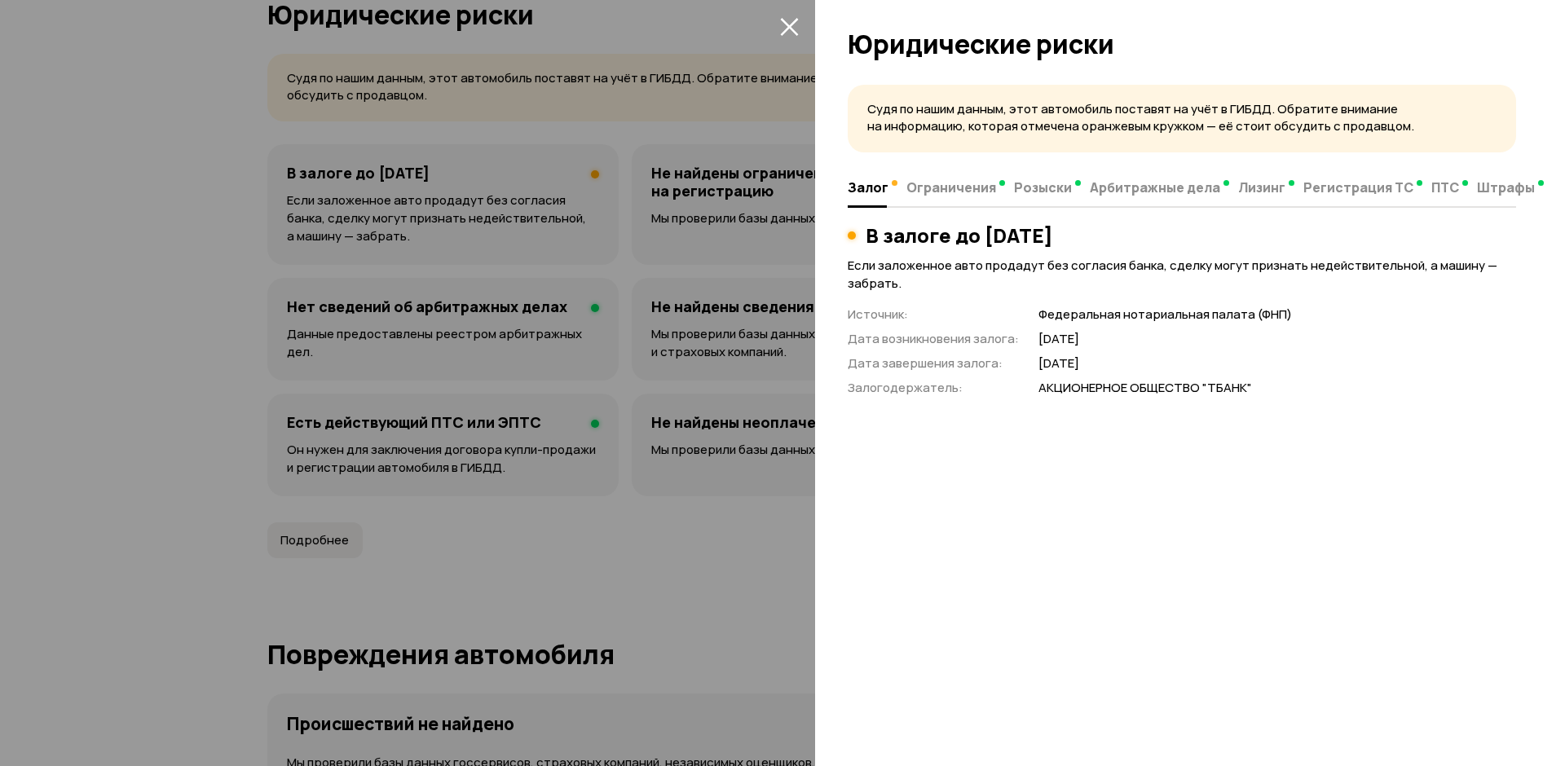
click at [794, 30] on icon "закрыть" at bounding box center [789, 27] width 18 height 18
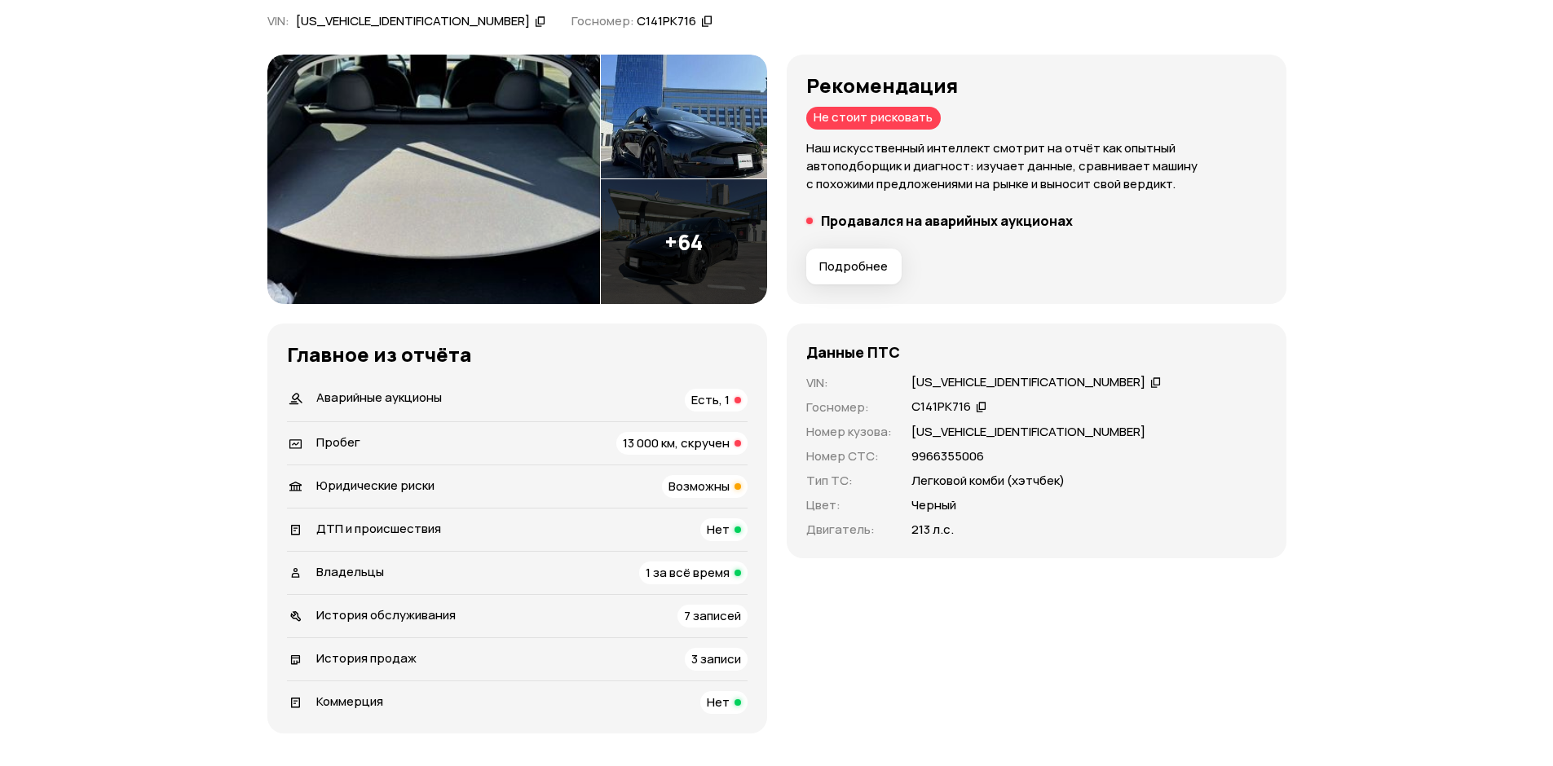
scroll to position [0, 0]
